Goal: Participate in discussion: Engage in conversation with other users on a specific topic

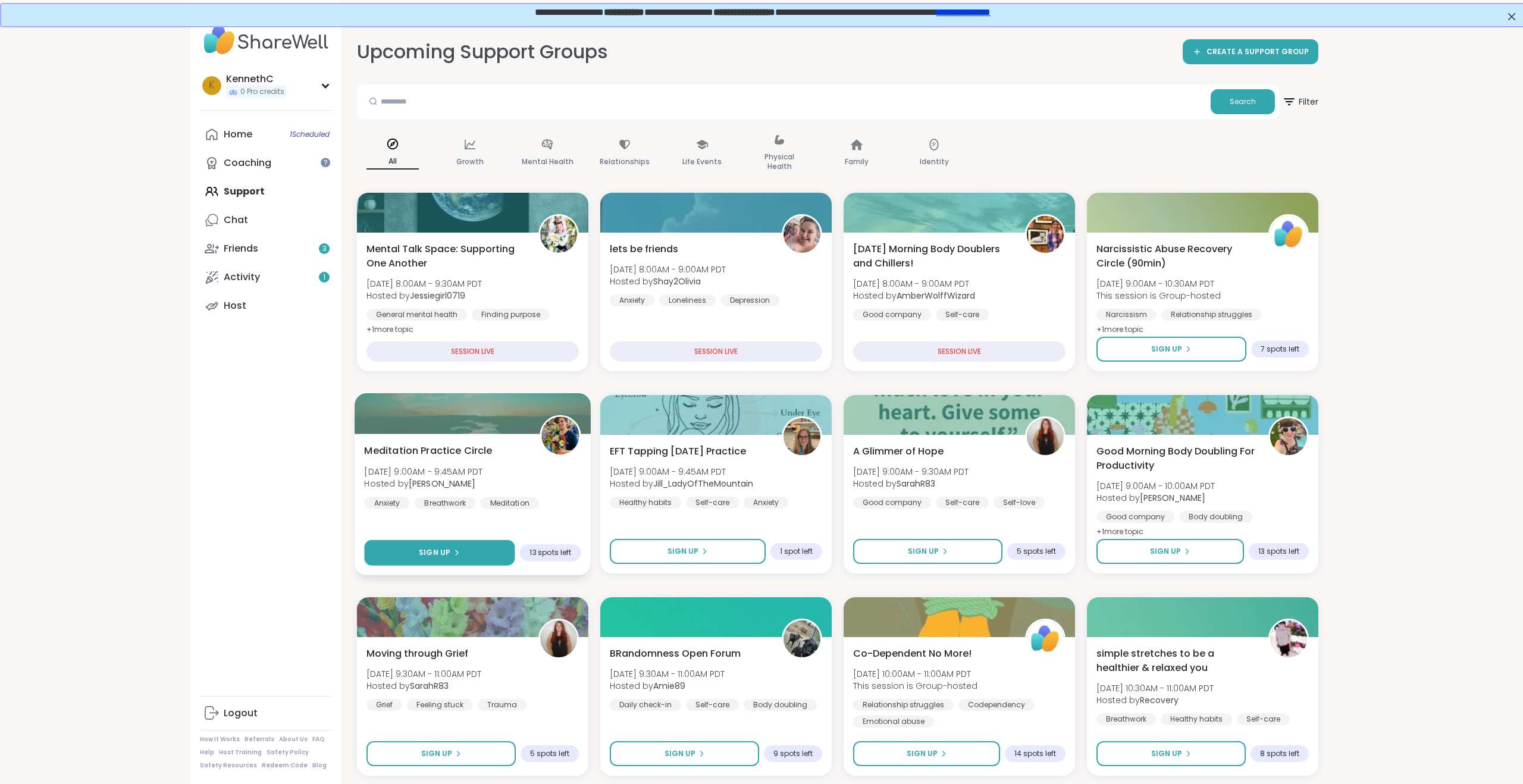
click at [433, 554] on span "Sign Up" at bounding box center [435, 552] width 31 height 11
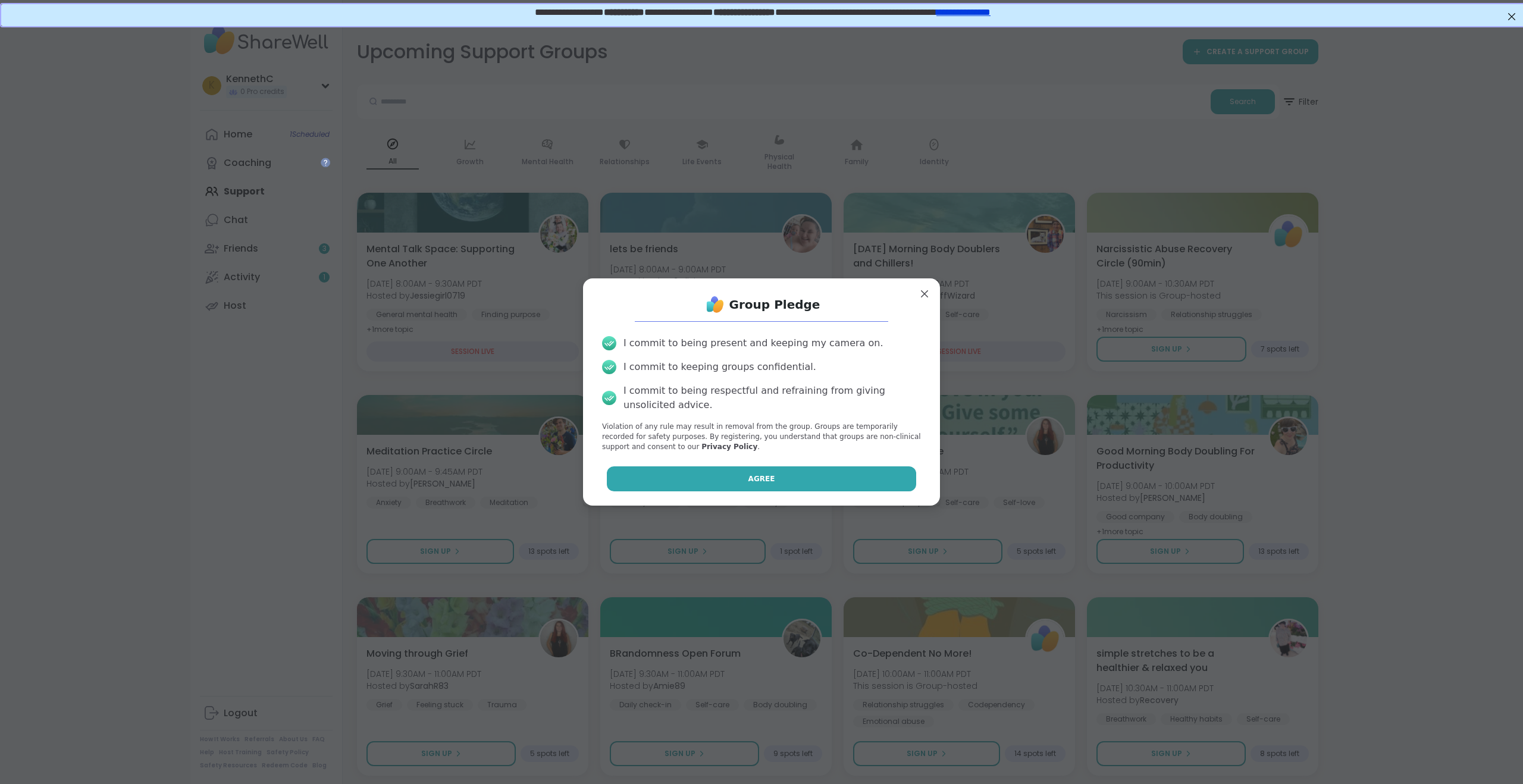
click at [764, 476] on span "Agree" at bounding box center [762, 479] width 26 height 11
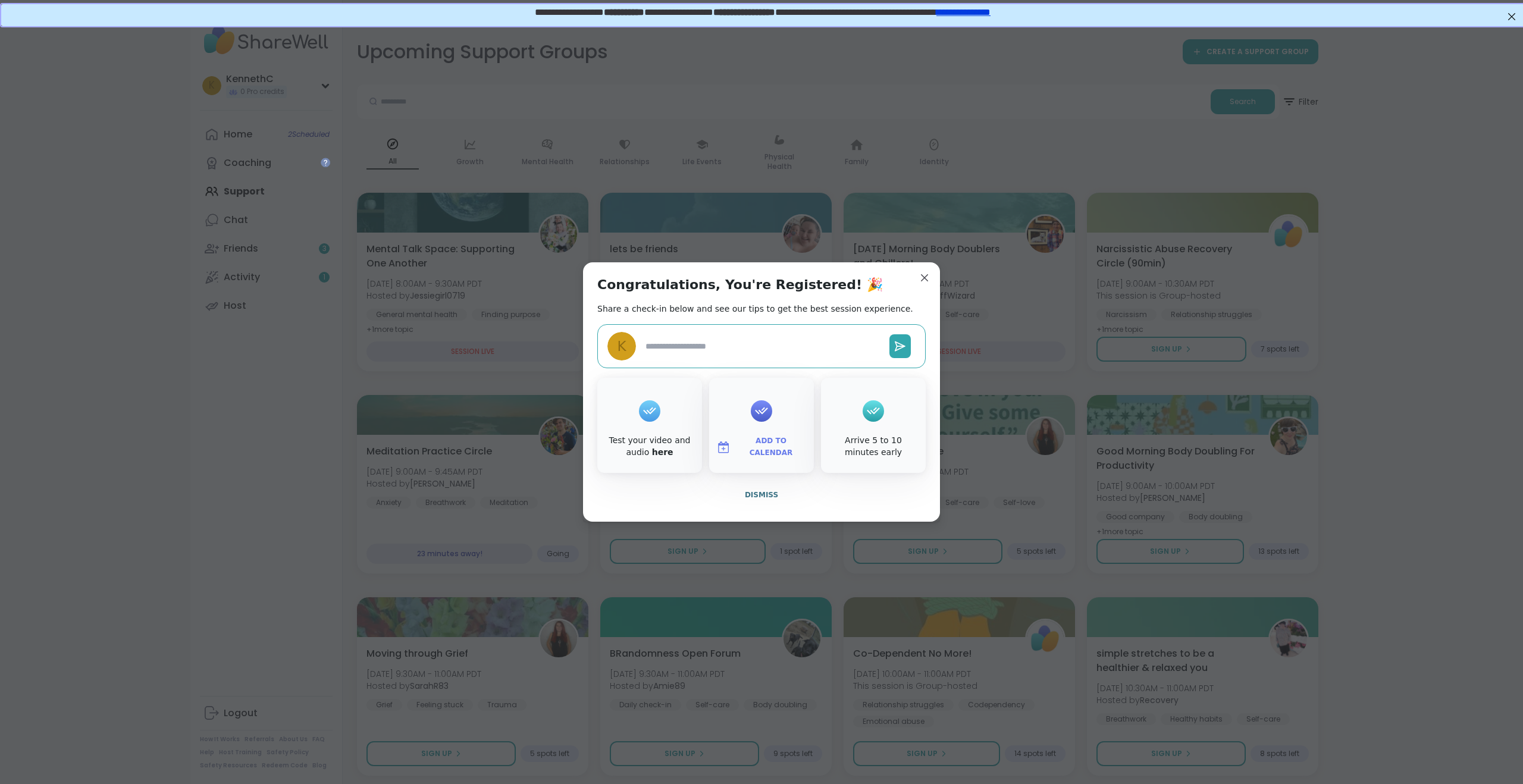
click at [760, 441] on span "Add to Calendar" at bounding box center [770, 447] width 71 height 23
click at [758, 342] on button "Google Calendar" at bounding box center [762, 340] width 90 height 26
type textarea "*"
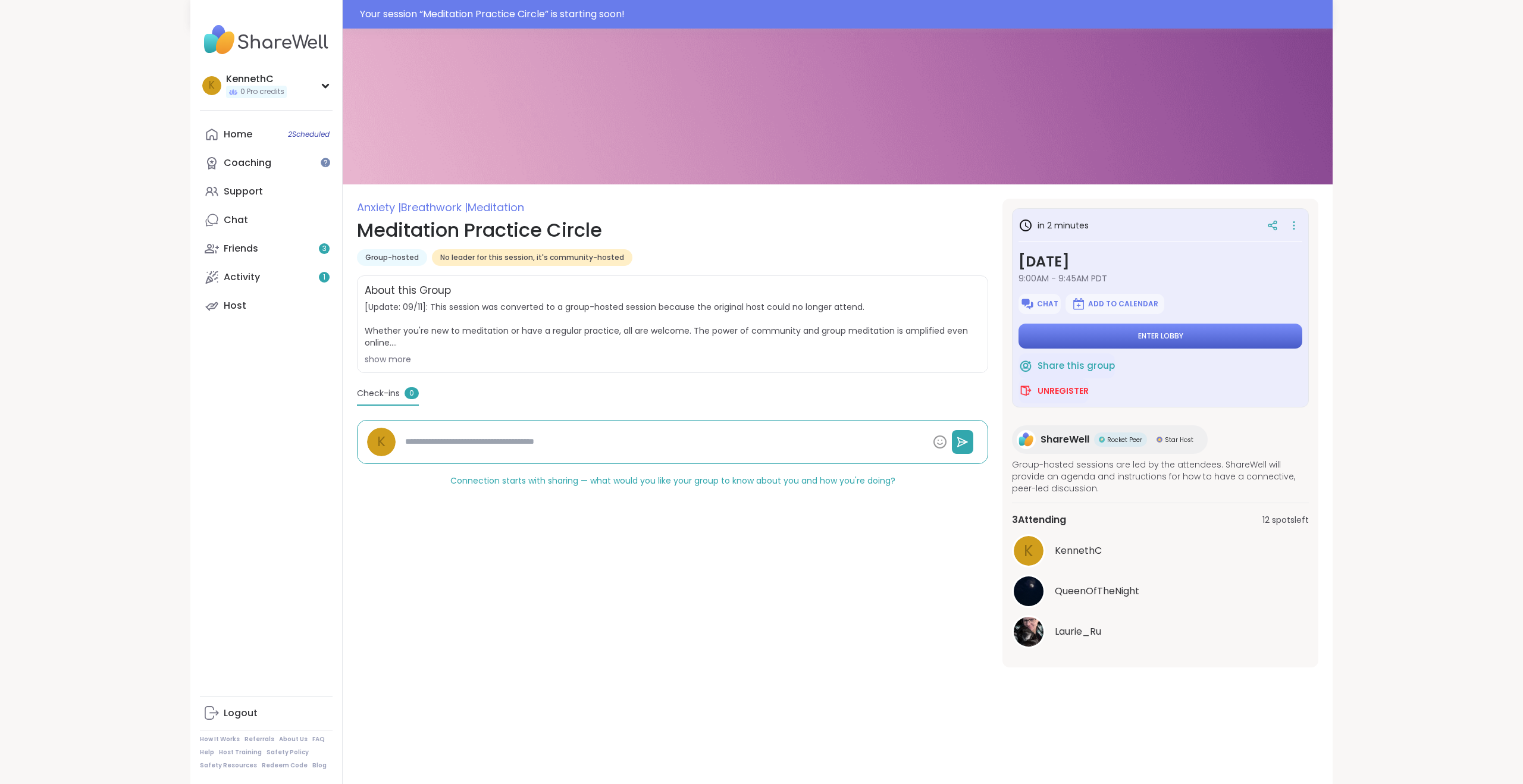
click at [1141, 332] on span "Enter lobby" at bounding box center [1161, 337] width 45 height 10
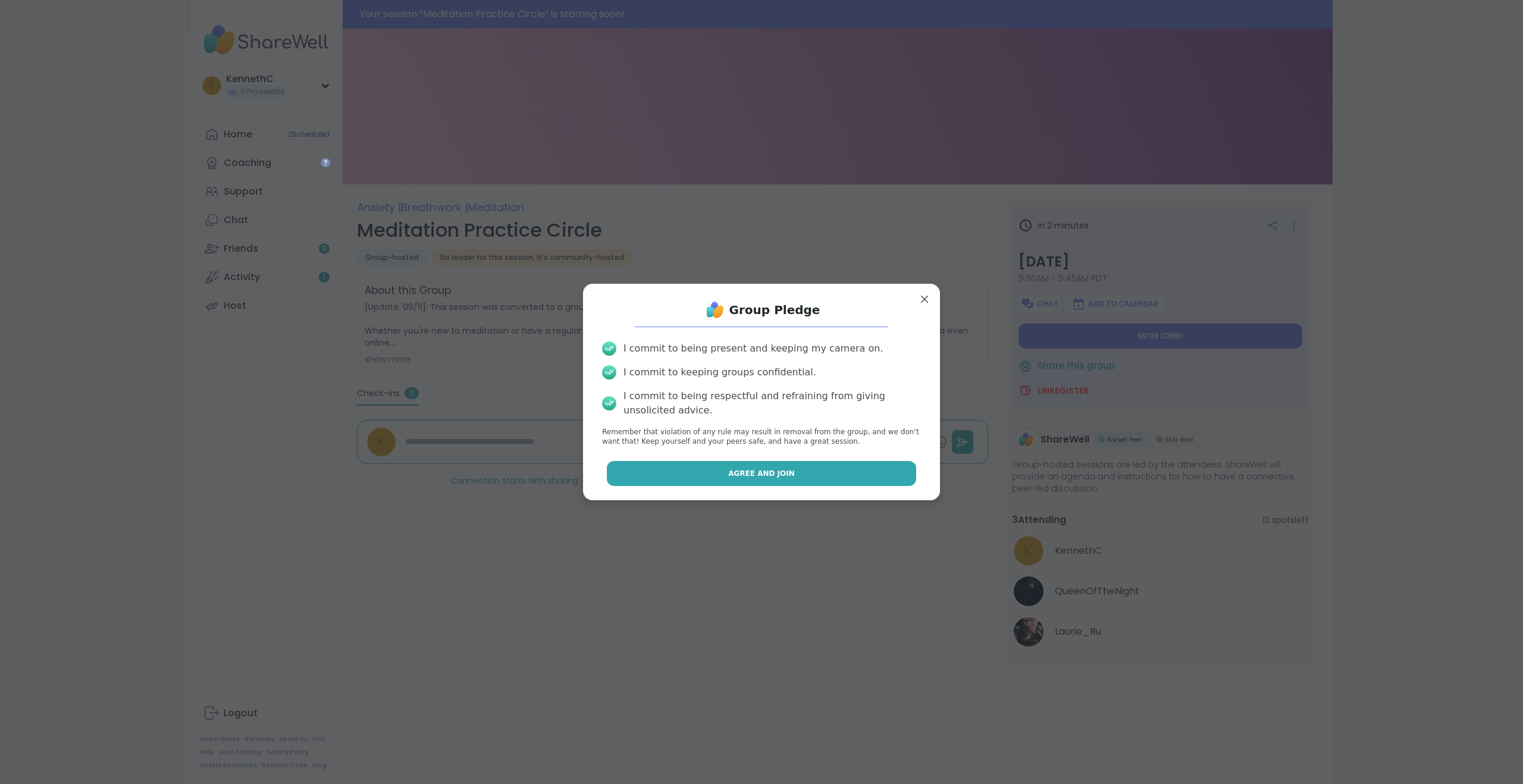
click at [776, 482] on button "Agree and Join" at bounding box center [762, 474] width 310 height 25
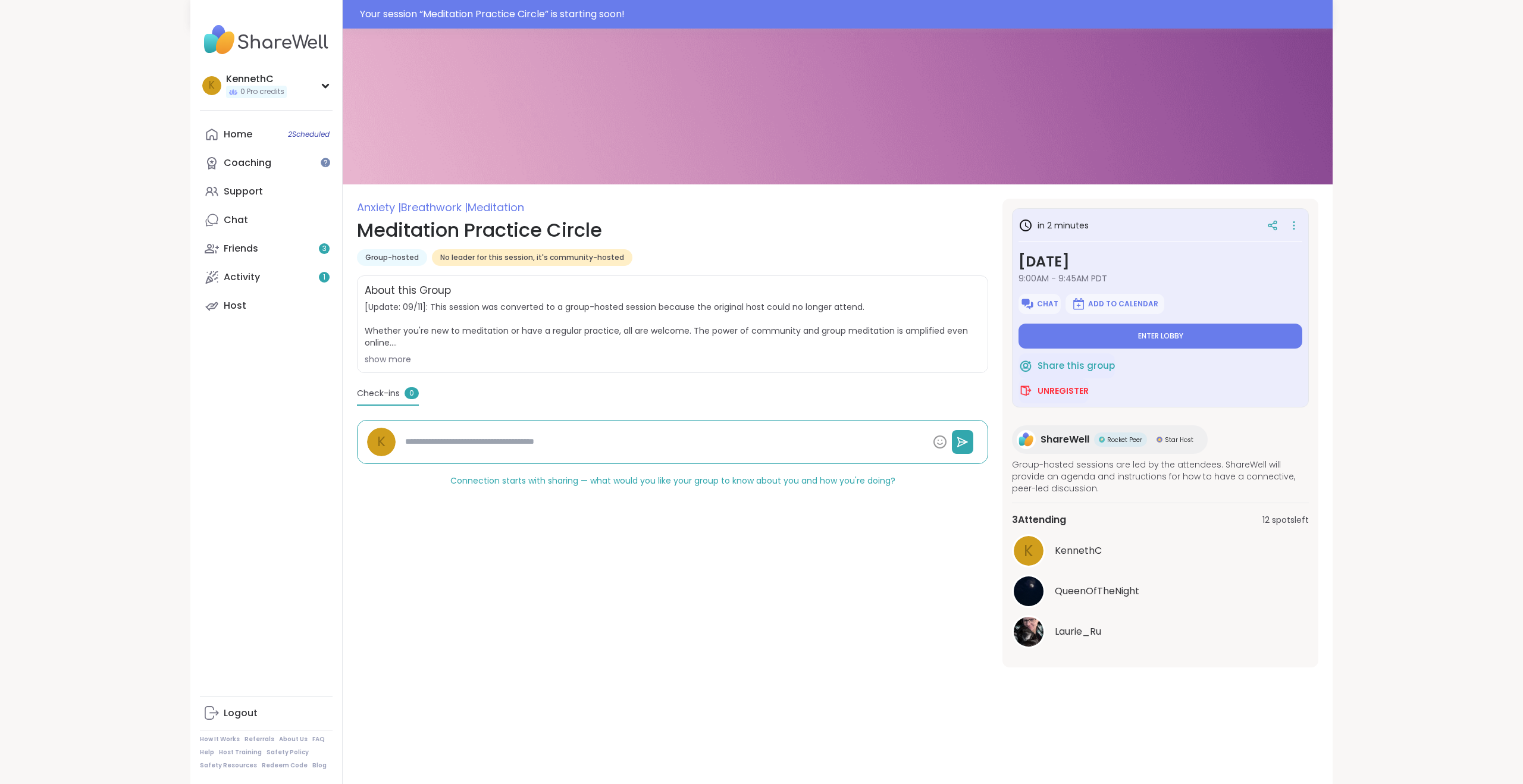
type textarea "*"
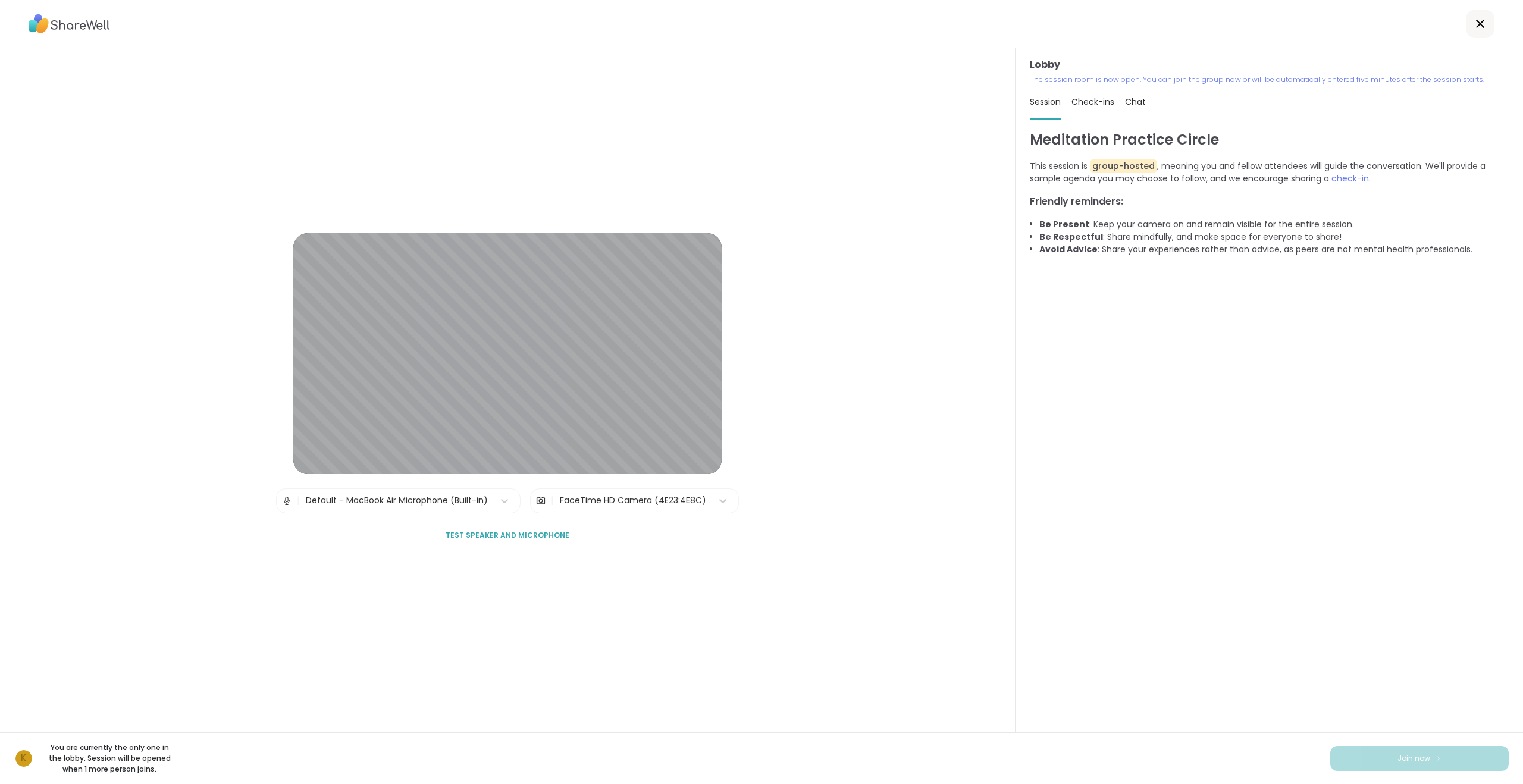
click at [476, 534] on span "Test speaker and microphone" at bounding box center [507, 535] width 123 height 11
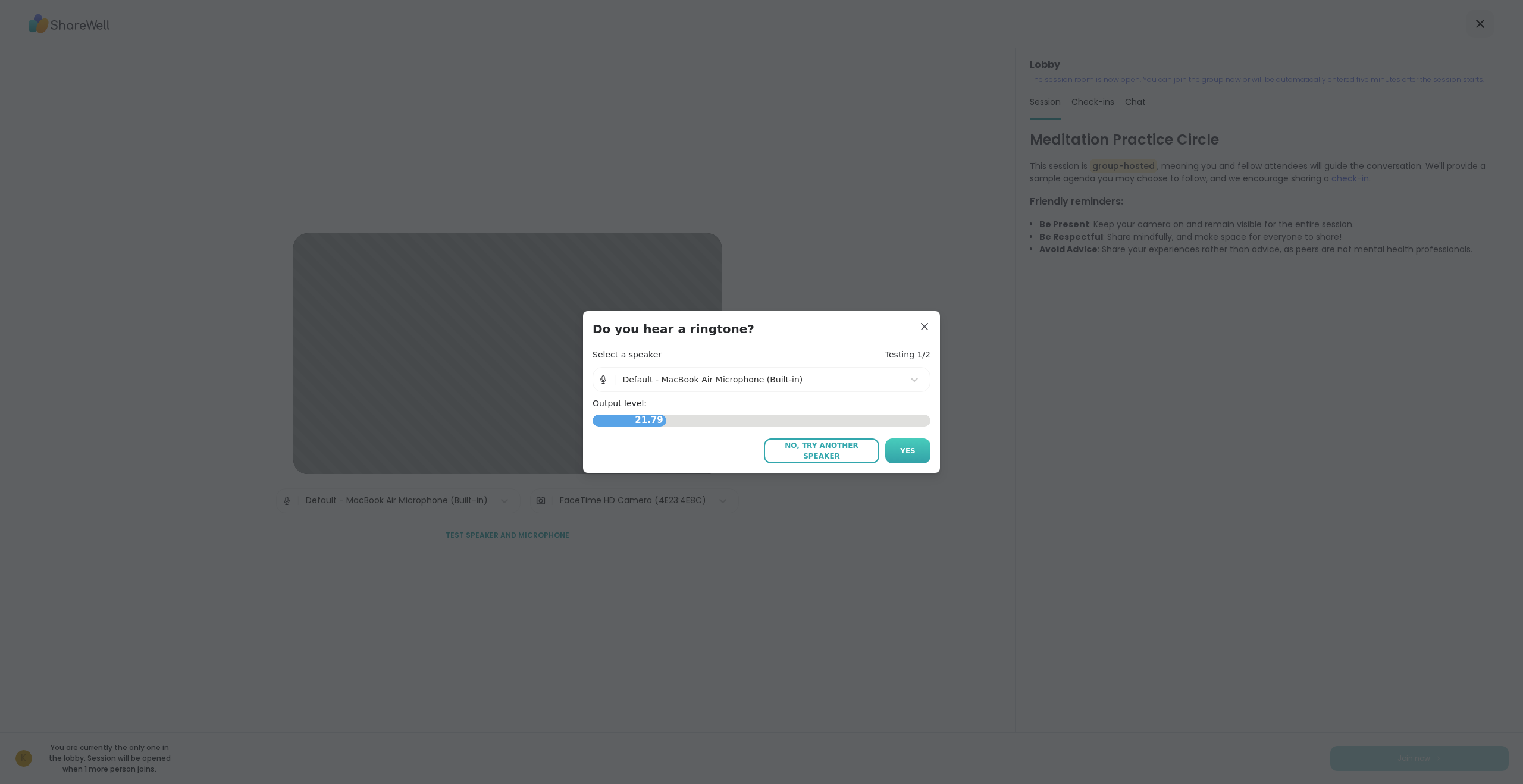
click at [901, 448] on span "Yes" at bounding box center [908, 450] width 16 height 11
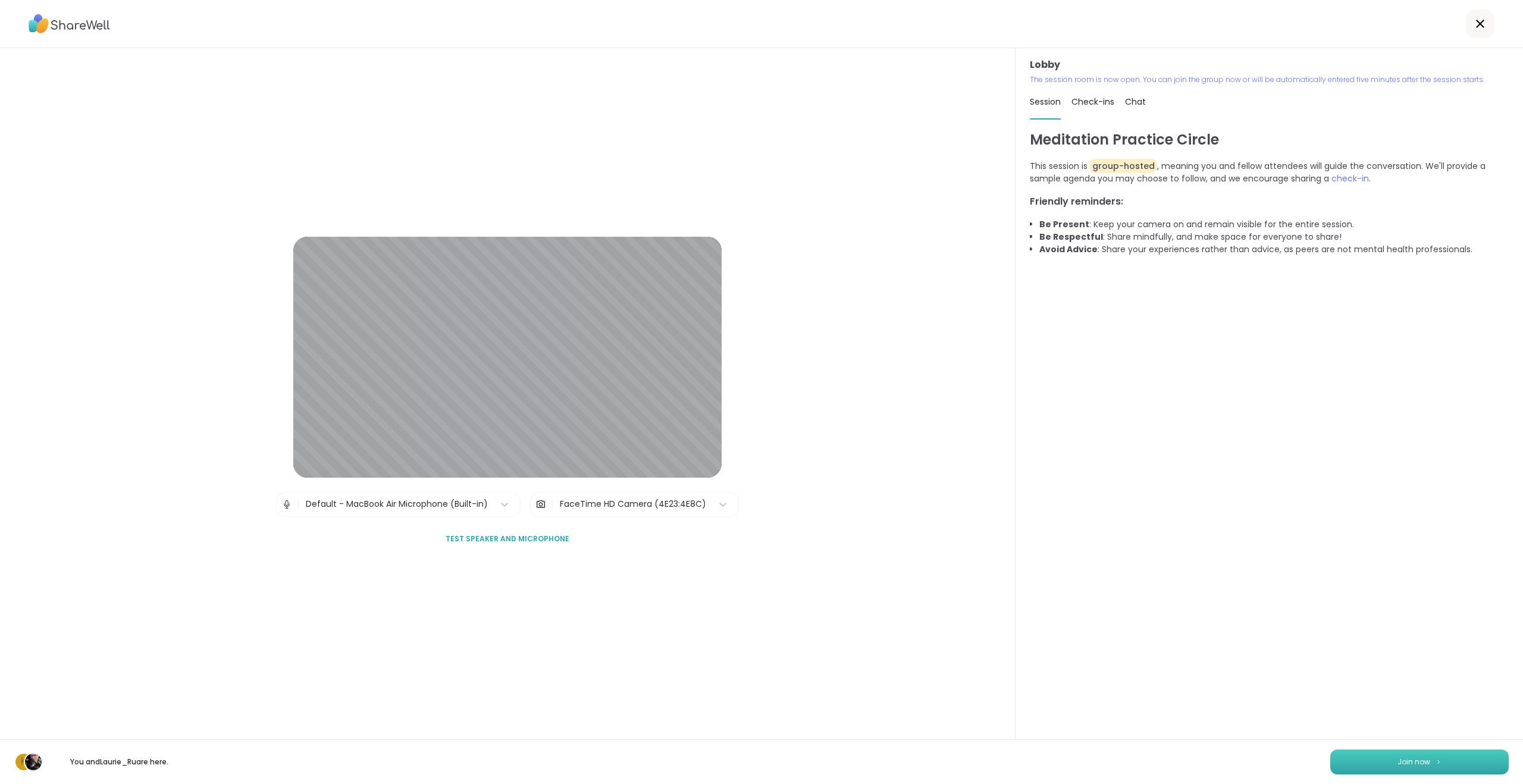
click at [1416, 768] on button "Join now" at bounding box center [1419, 762] width 178 height 25
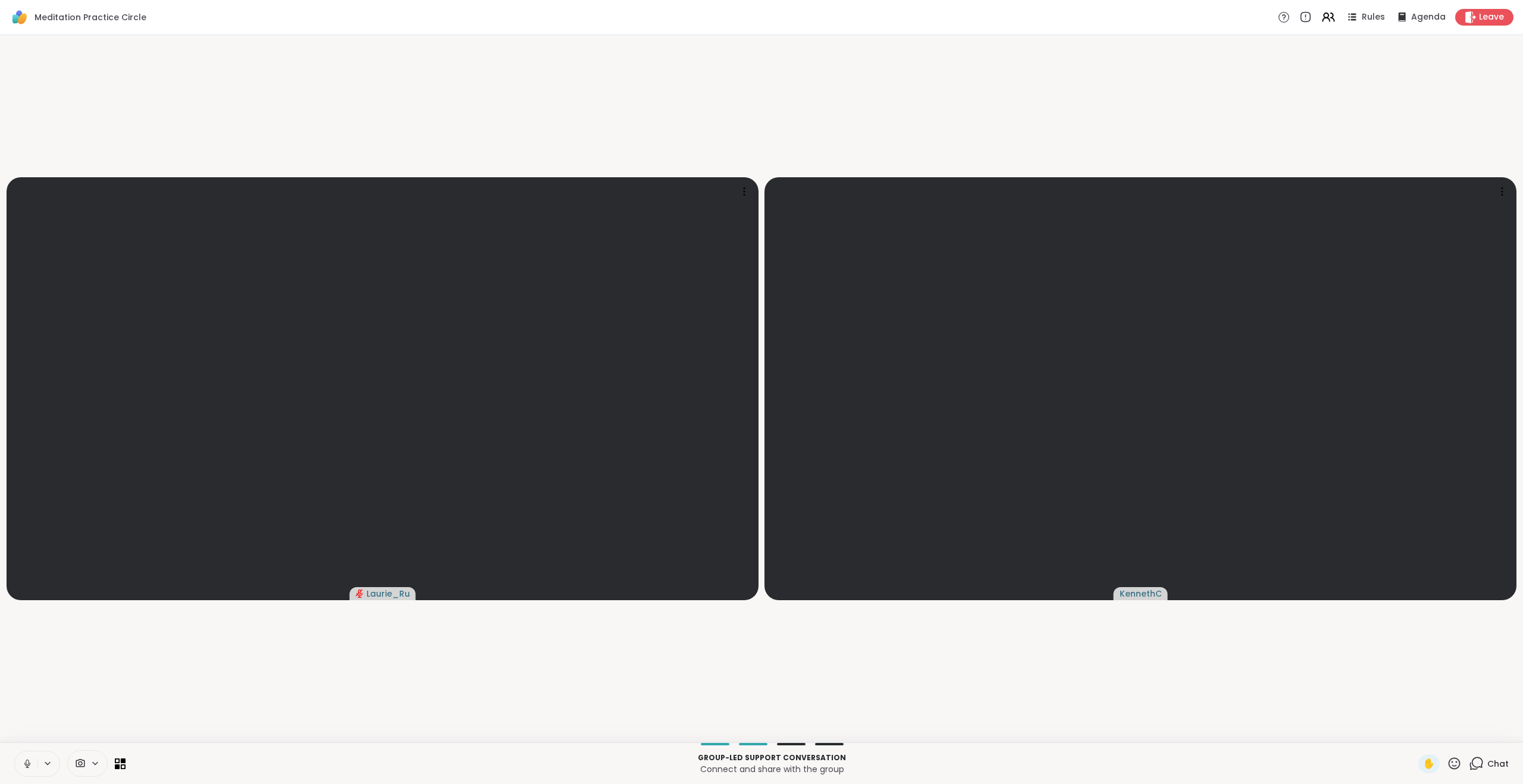
click at [93, 764] on icon at bounding box center [95, 763] width 10 height 10
click at [113, 719] on icon at bounding box center [112, 720] width 11 height 11
click at [88, 686] on div "Blur My Video" at bounding box center [71, 685] width 66 height 15
click at [49, 765] on icon at bounding box center [48, 763] width 10 height 10
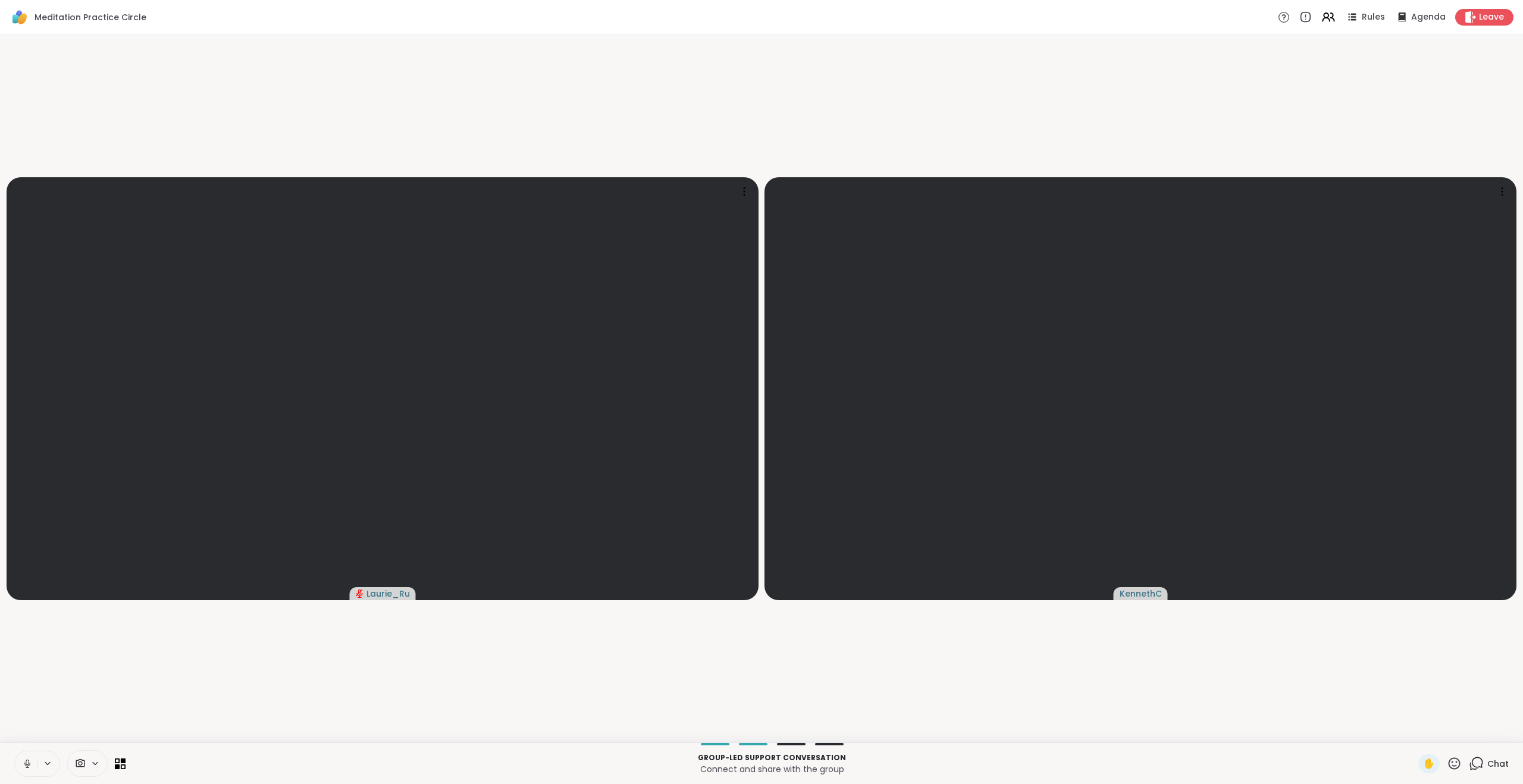
click at [97, 761] on icon at bounding box center [95, 763] width 10 height 10
click at [113, 720] on icon at bounding box center [112, 721] width 5 height 2
click at [330, 720] on video-player-container "Laurie_Ru KennethC" at bounding box center [761, 389] width 1508 height 698
click at [1502, 191] on icon at bounding box center [1501, 191] width 1 height 1
click at [1408, 139] on video-player-container "Laurie_Ru KennethC" at bounding box center [761, 389] width 1508 height 698
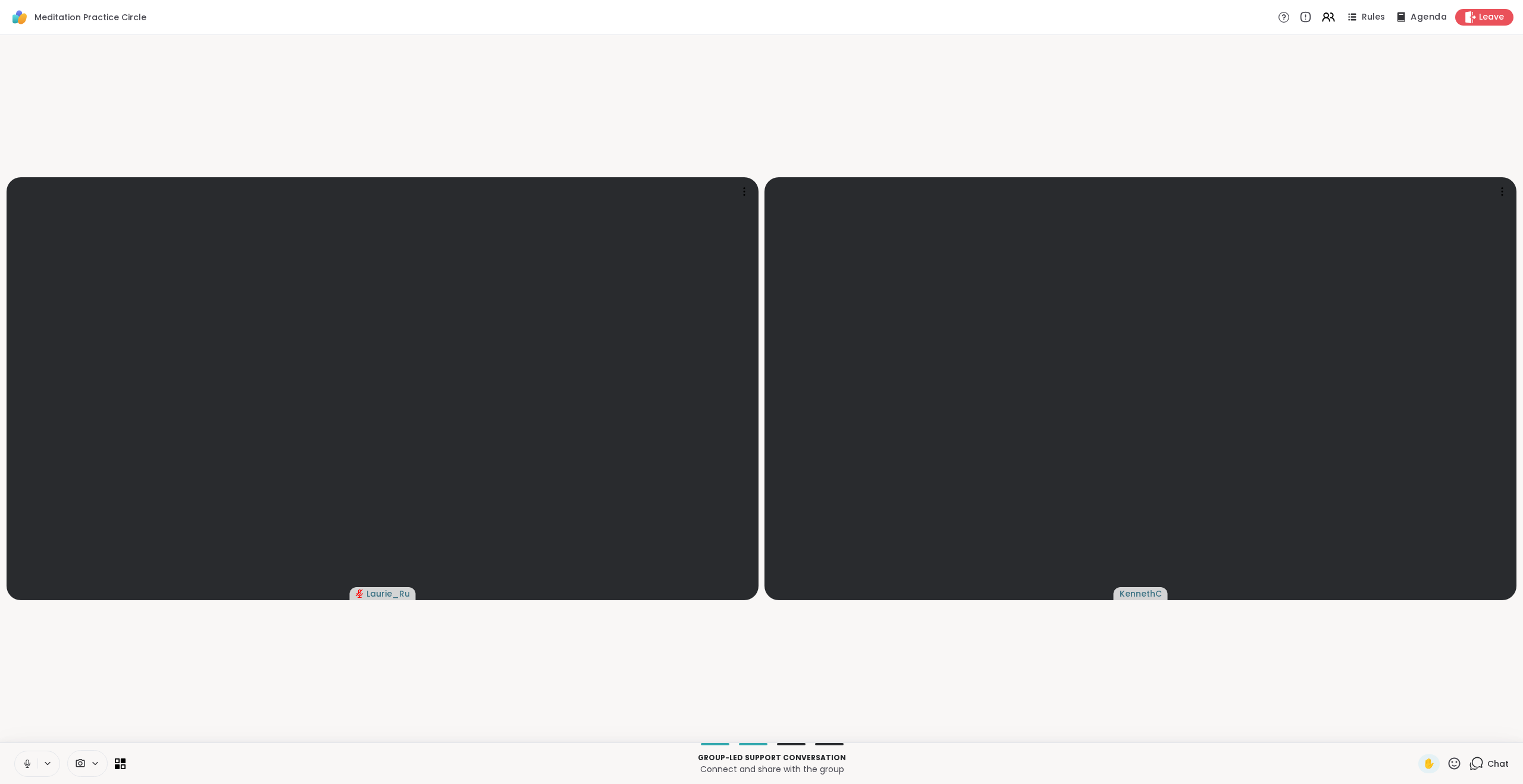
click at [1426, 18] on span "Agenda" at bounding box center [1428, 18] width 36 height 13
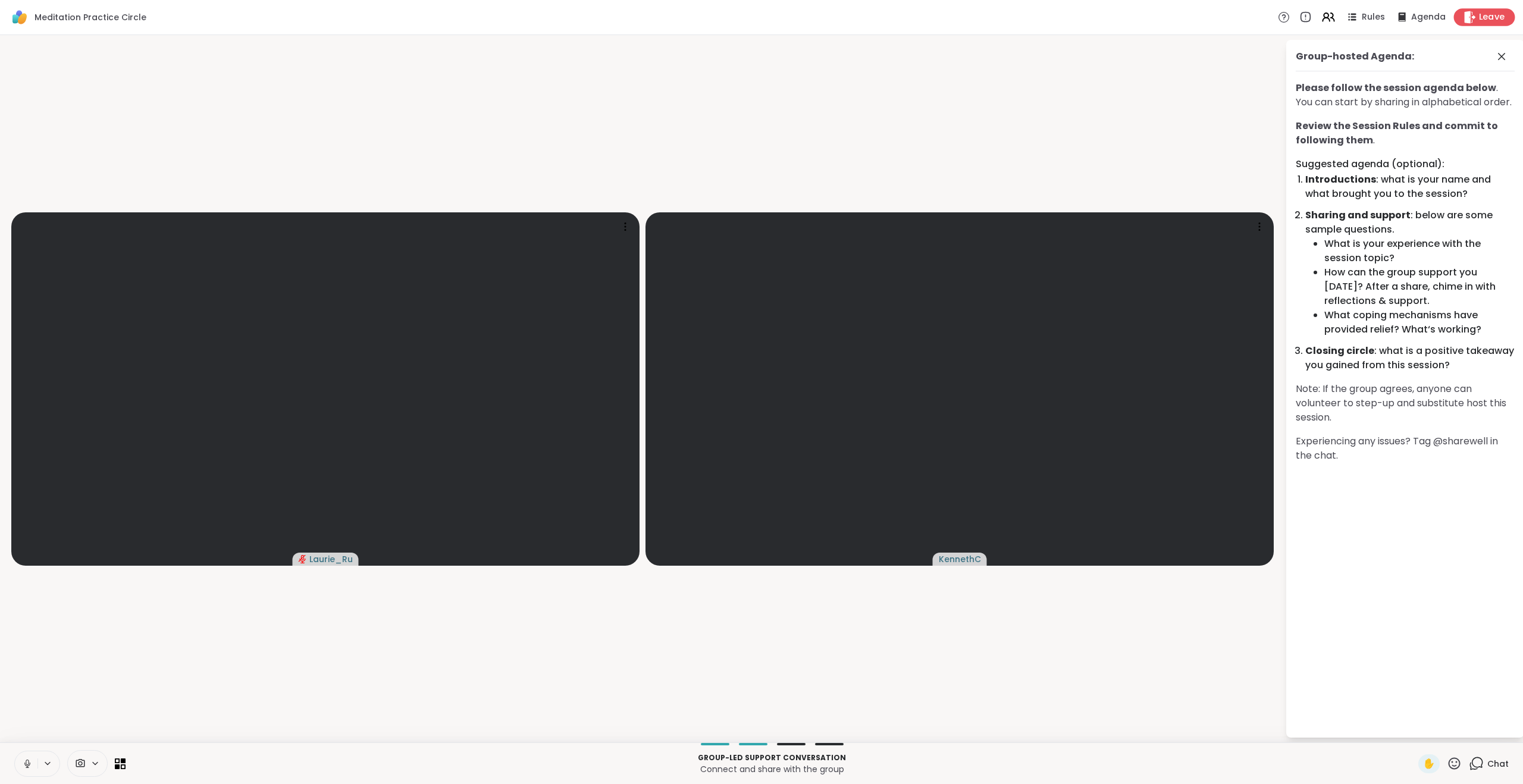
click at [1492, 19] on span "Leave" at bounding box center [1492, 18] width 26 height 13
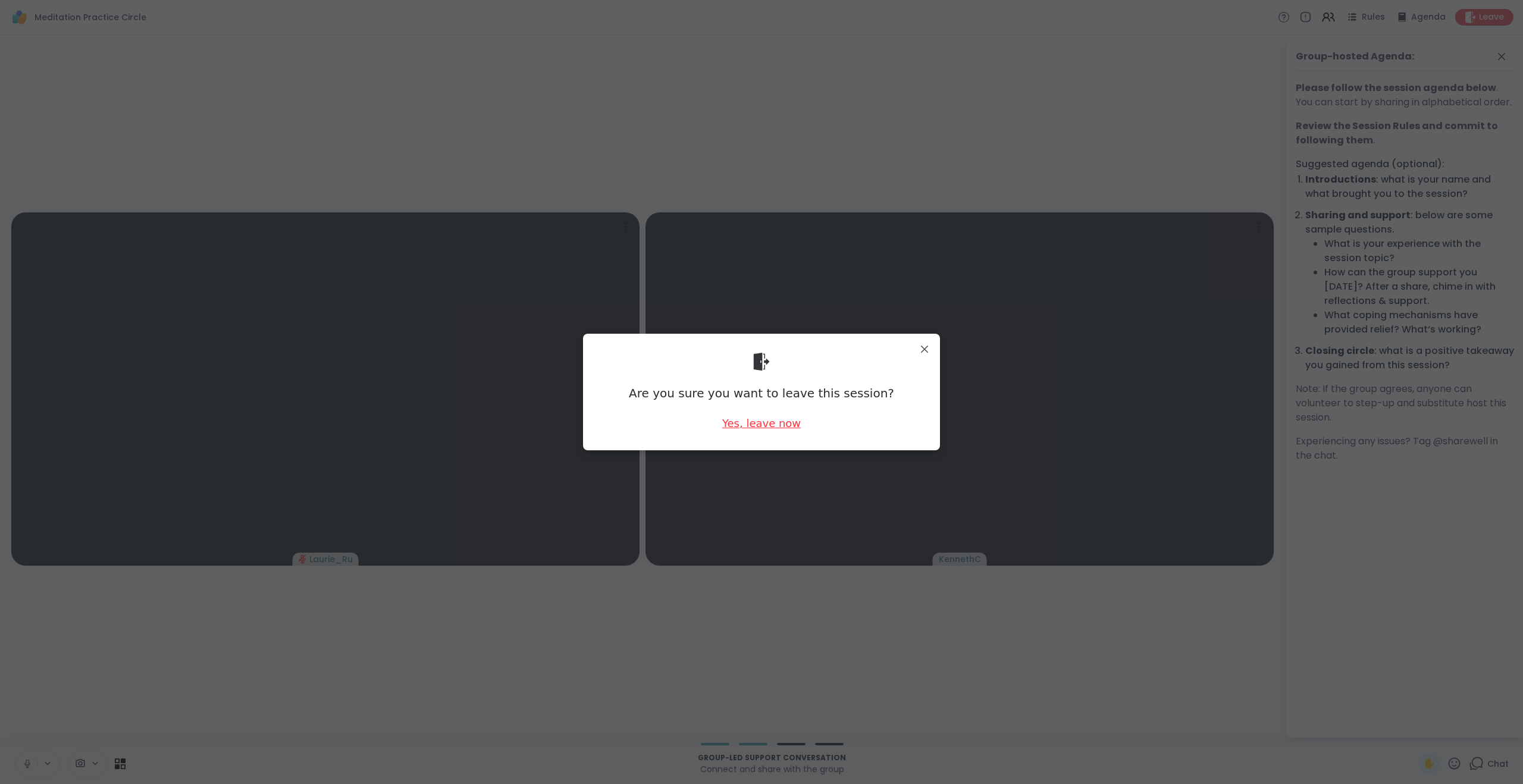
click at [788, 419] on div "Yes, leave now" at bounding box center [762, 423] width 78 height 15
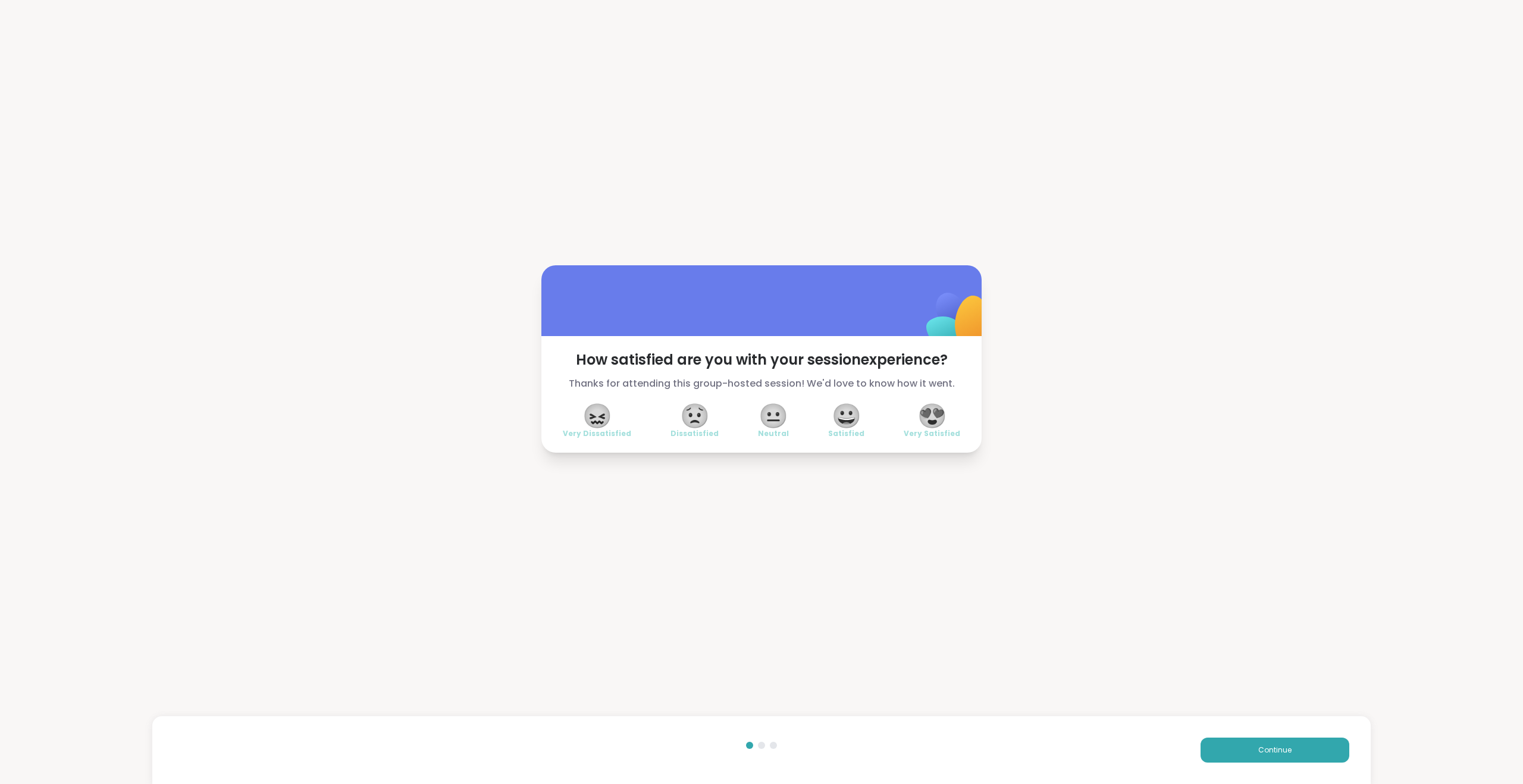
click at [1122, 289] on div "How satisfied are you with your session experience? Thanks for attending this g…" at bounding box center [762, 358] width 1523 height 717
